Goal: Complete application form

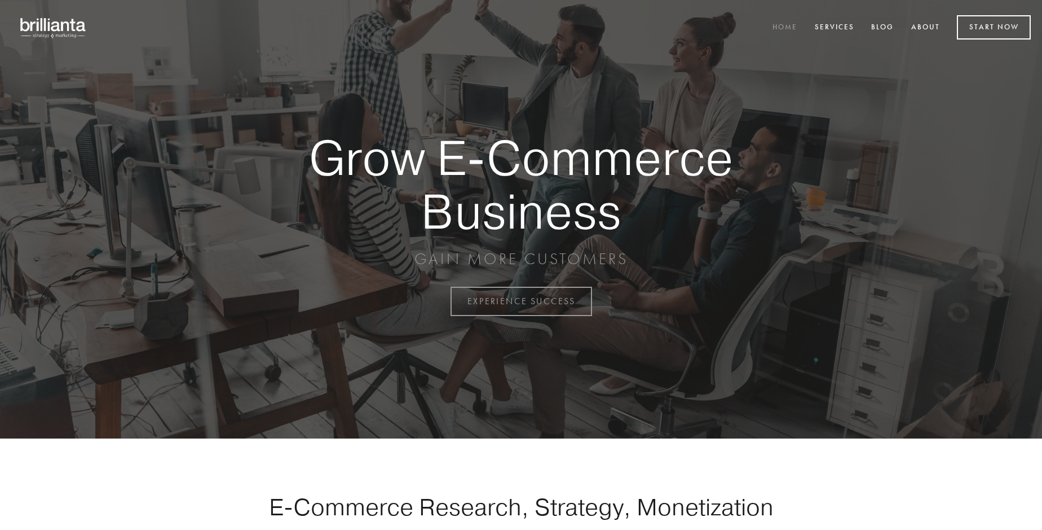
scroll to position [2957, 0]
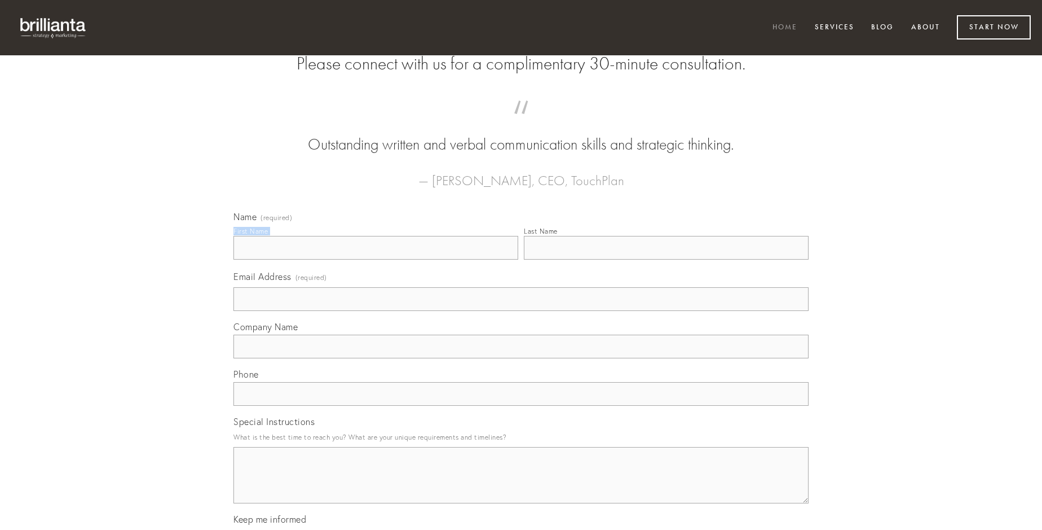
type input "Dr. [PERSON_NAME]"
click at [666, 259] on input "Last Name" at bounding box center [666, 248] width 285 height 24
type input "Dr. [PERSON_NAME]"
click at [521, 311] on input "Email Address (required)" at bounding box center [521, 299] width 575 height 24
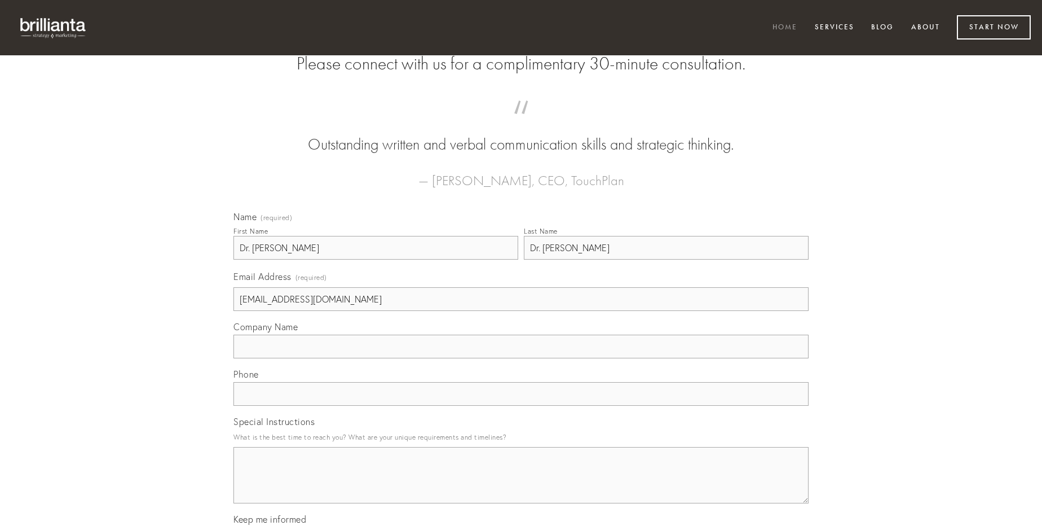
type input "[EMAIL_ADDRESS][DOMAIN_NAME]"
click at [521, 358] on input "Company Name" at bounding box center [521, 346] width 575 height 24
type input "sequi"
click at [521, 406] on input "text" at bounding box center [521, 394] width 575 height 24
click at [521, 485] on textarea "Special Instructions" at bounding box center [521, 475] width 575 height 56
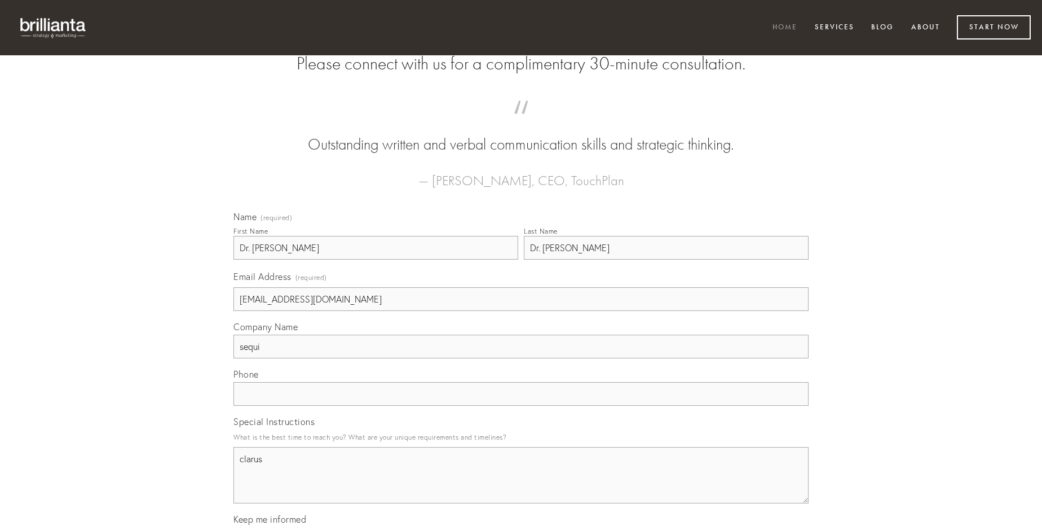
type textarea "clarus"
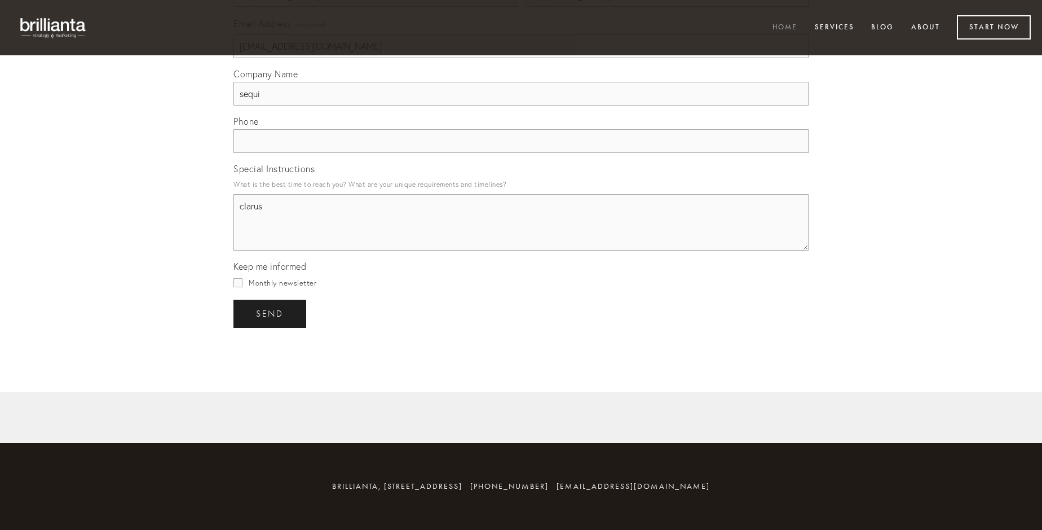
click at [271, 313] on span "send" at bounding box center [270, 314] width 28 height 10
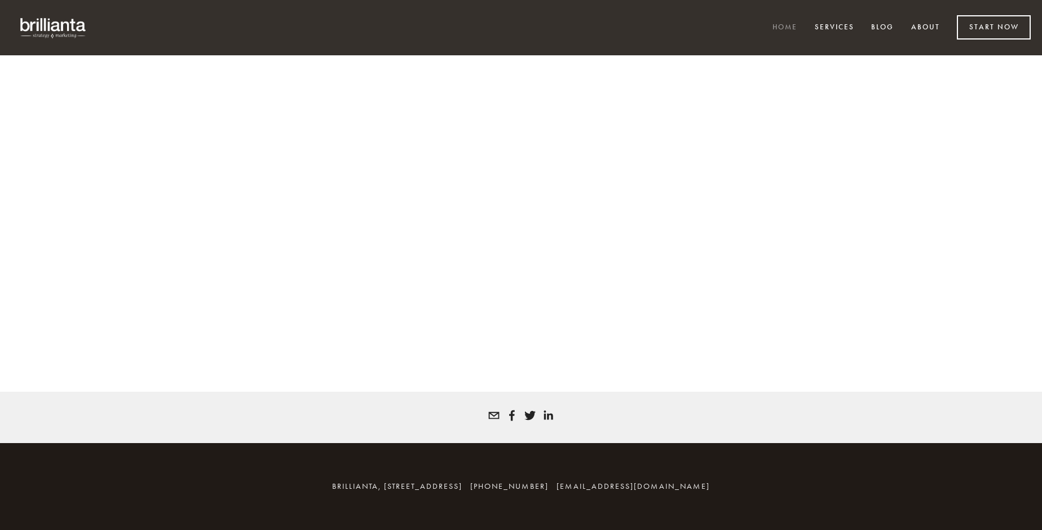
scroll to position [2941, 0]
